Goal: Find specific page/section: Find specific page/section

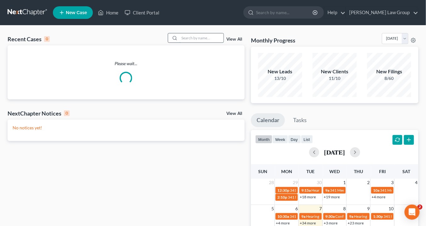
click at [185, 37] on input "search" at bounding box center [202, 37] width 44 height 9
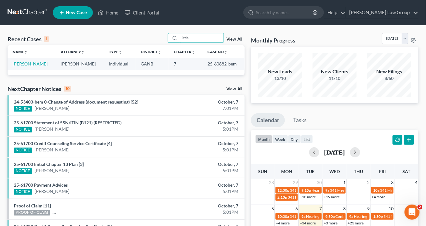
type input "little"
drag, startPoint x: 223, startPoint y: 63, endPoint x: 204, endPoint y: 63, distance: 19.2
click at [204, 63] on td "25-60882-bem" at bounding box center [224, 64] width 42 height 12
copy td "25-60882"
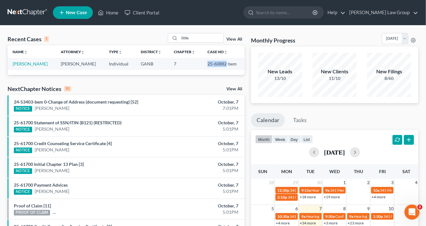
copy td "25-60882"
click at [42, 63] on td "Little, Nakeshia" at bounding box center [32, 64] width 48 height 12
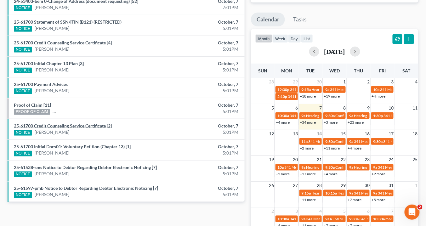
scroll to position [25, 0]
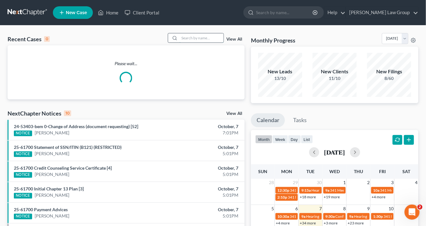
click at [186, 37] on input "search" at bounding box center [202, 37] width 44 height 9
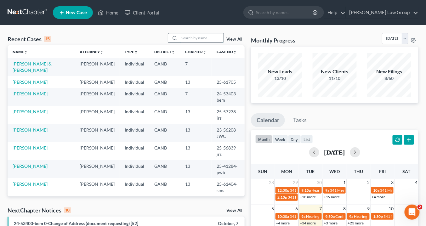
click at [189, 38] on input "search" at bounding box center [202, 37] width 44 height 9
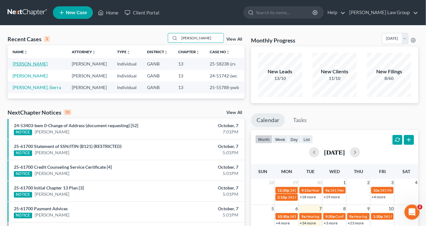
type input "[PERSON_NAME]"
click at [29, 63] on link "[PERSON_NAME]" at bounding box center [30, 63] width 35 height 5
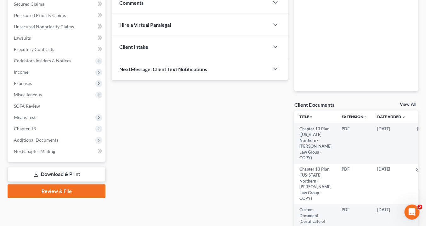
scroll to position [151, 0]
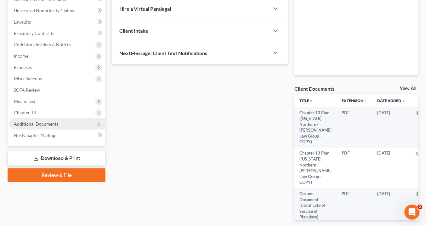
click at [39, 126] on span "Additional Documents" at bounding box center [36, 123] width 44 height 5
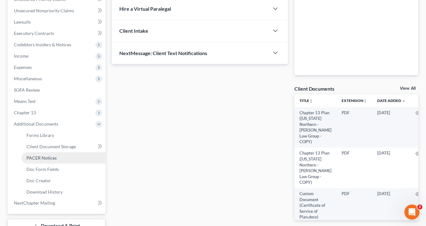
click at [49, 158] on span "PACER Notices" at bounding box center [41, 157] width 30 height 5
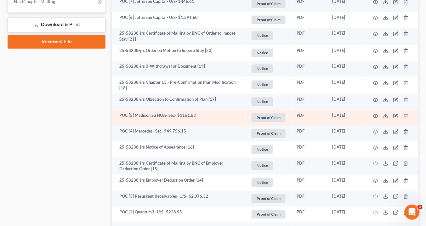
scroll to position [403, 0]
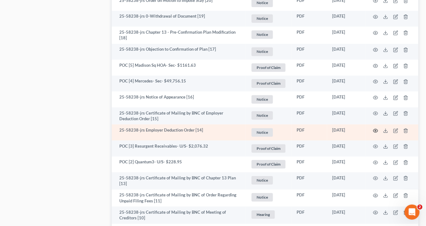
click at [376, 130] on circle "button" at bounding box center [375, 130] width 1 height 1
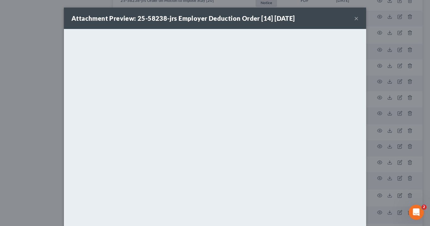
click at [354, 17] on button "×" at bounding box center [356, 18] width 4 height 8
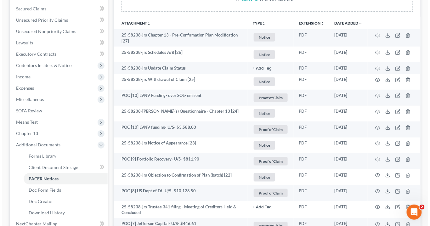
scroll to position [101, 0]
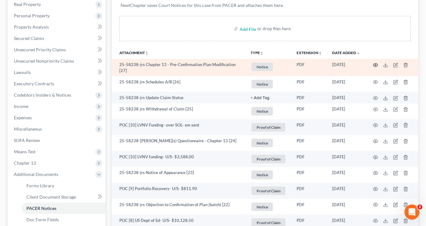
click at [376, 63] on icon "button" at bounding box center [375, 65] width 5 height 5
